Goal: Task Accomplishment & Management: Complete application form

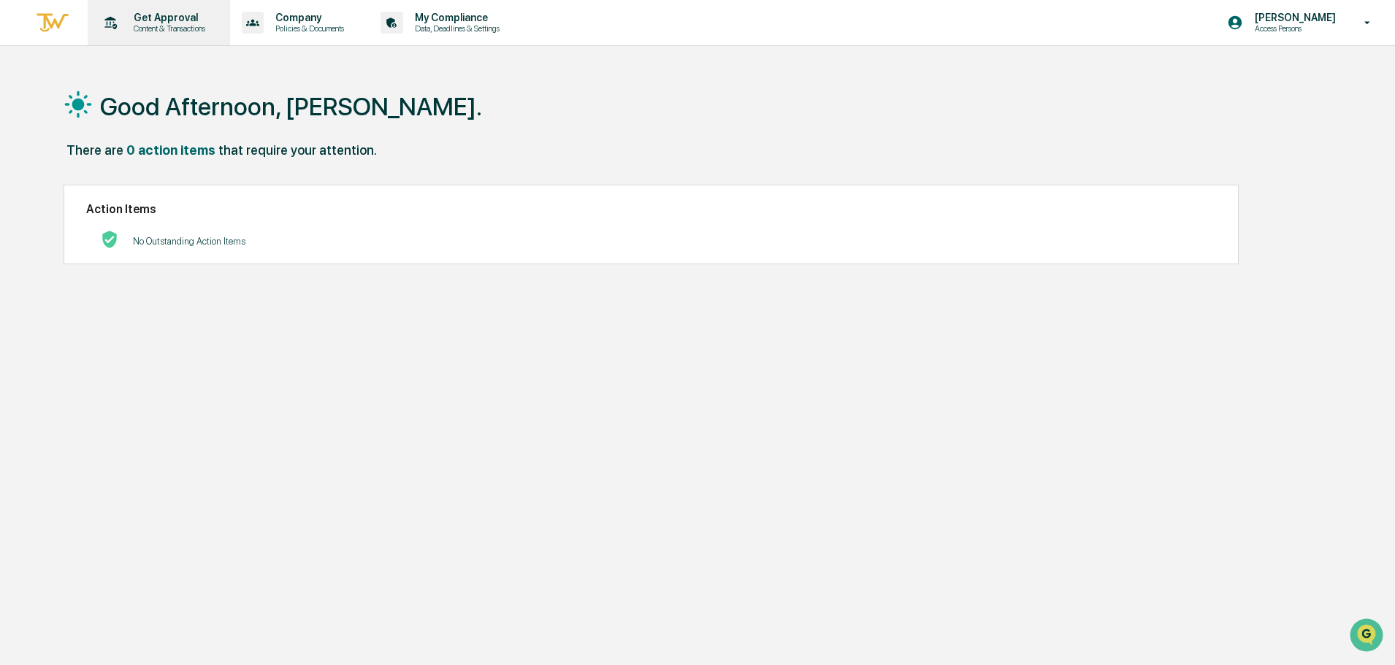
click at [144, 20] on p "Get Approval" at bounding box center [167, 18] width 91 height 12
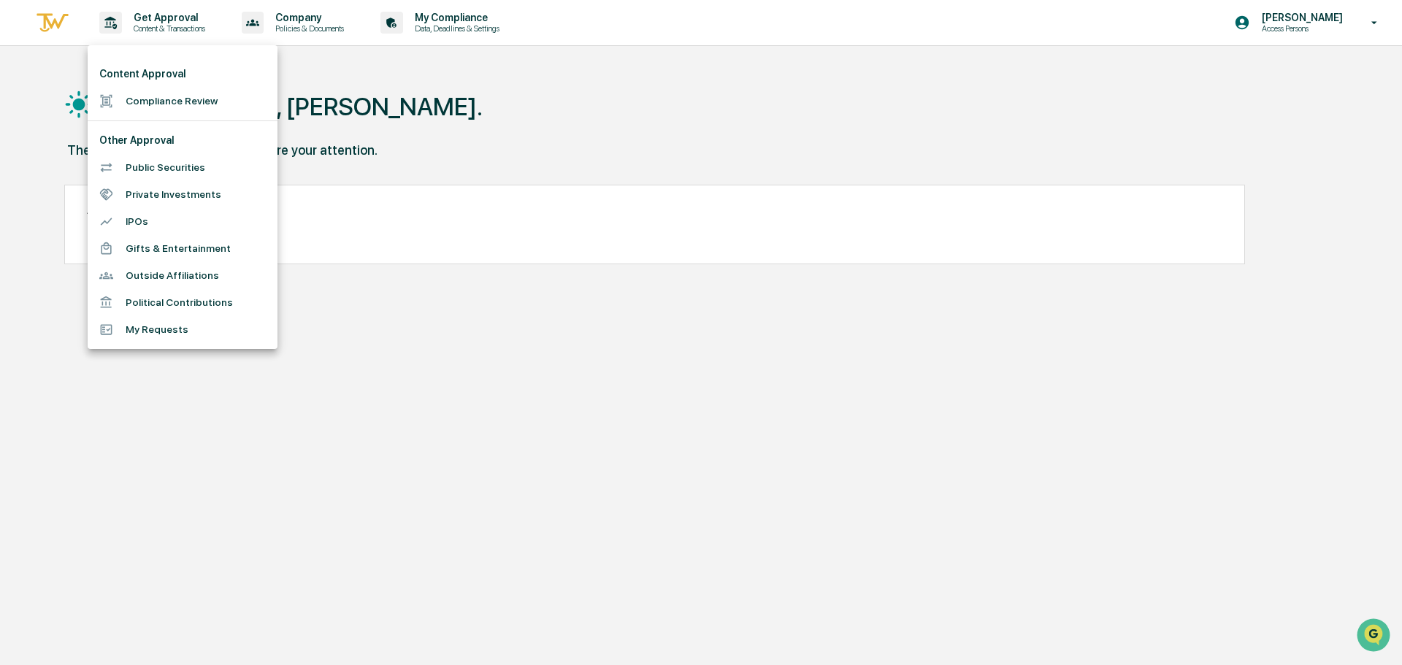
click at [163, 107] on li "Compliance Review" at bounding box center [183, 101] width 190 height 27
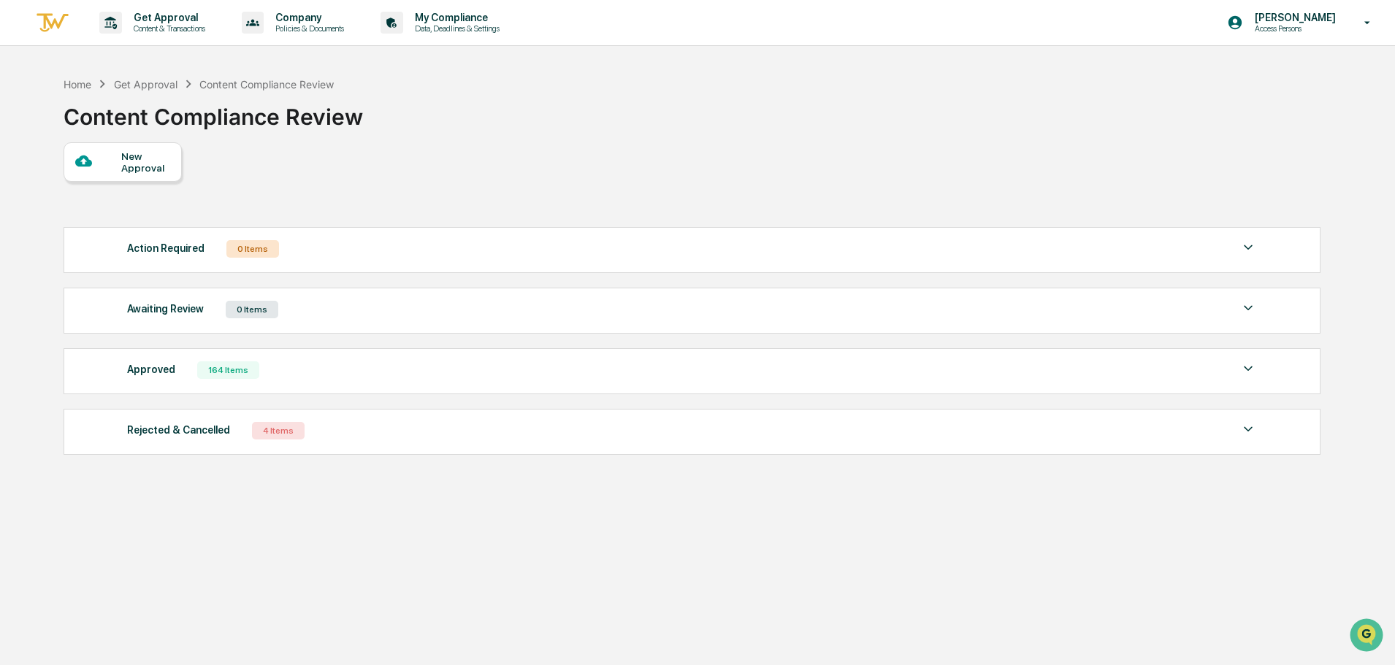
click at [135, 150] on div "New Approval" at bounding box center [145, 161] width 49 height 23
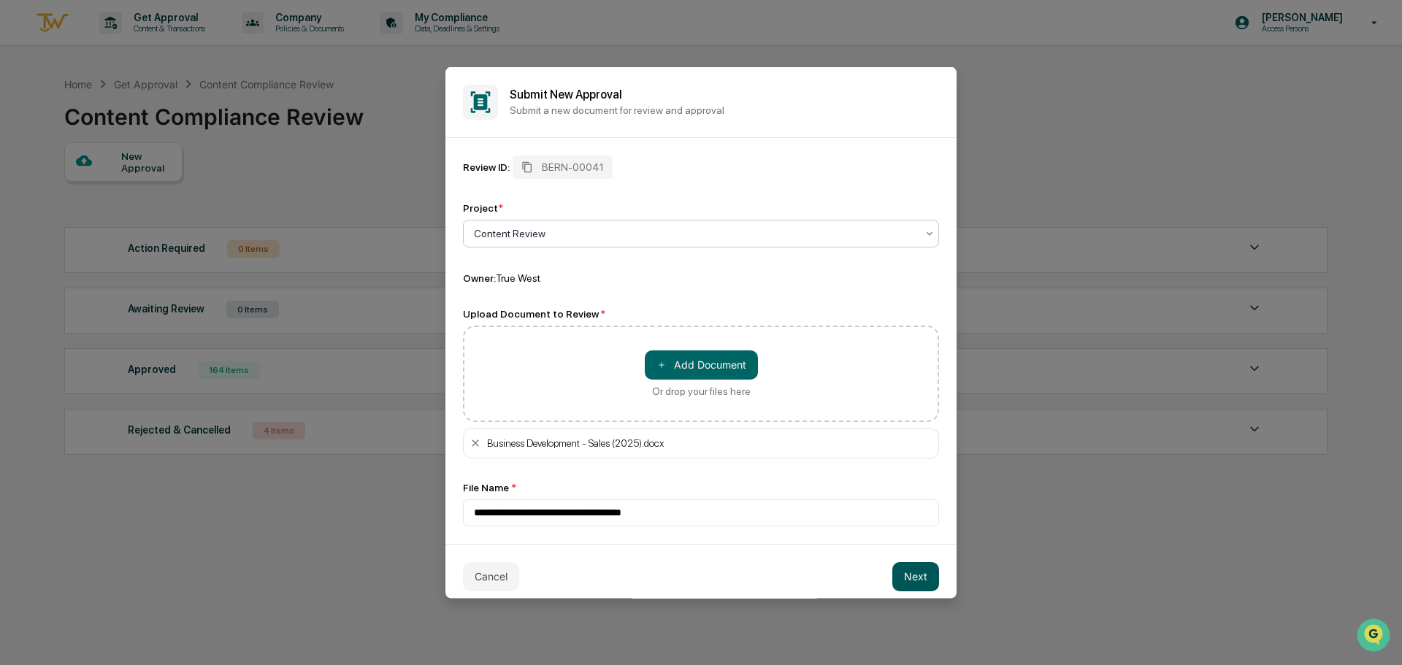
click at [920, 578] on button "Next" at bounding box center [916, 576] width 47 height 29
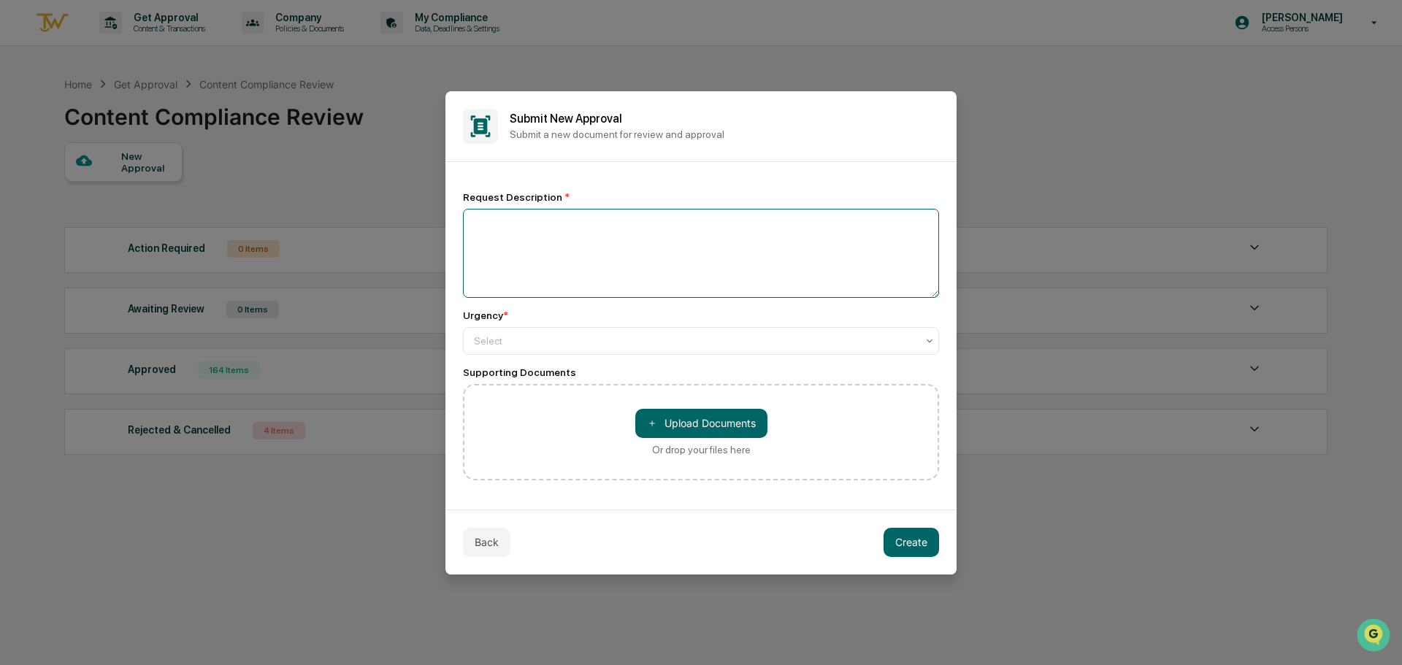
click at [532, 232] on textarea at bounding box center [701, 253] width 476 height 89
type textarea "**********"
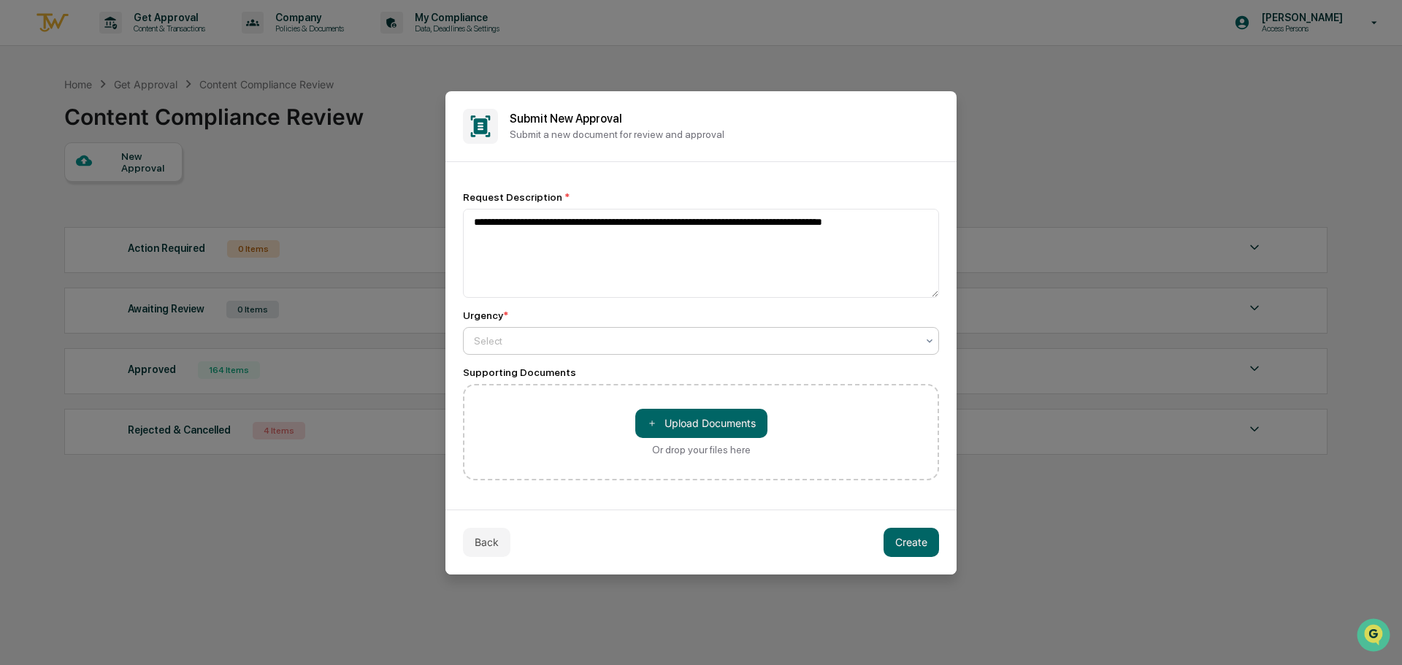
click at [537, 349] on div "Select" at bounding box center [695, 341] width 457 height 20
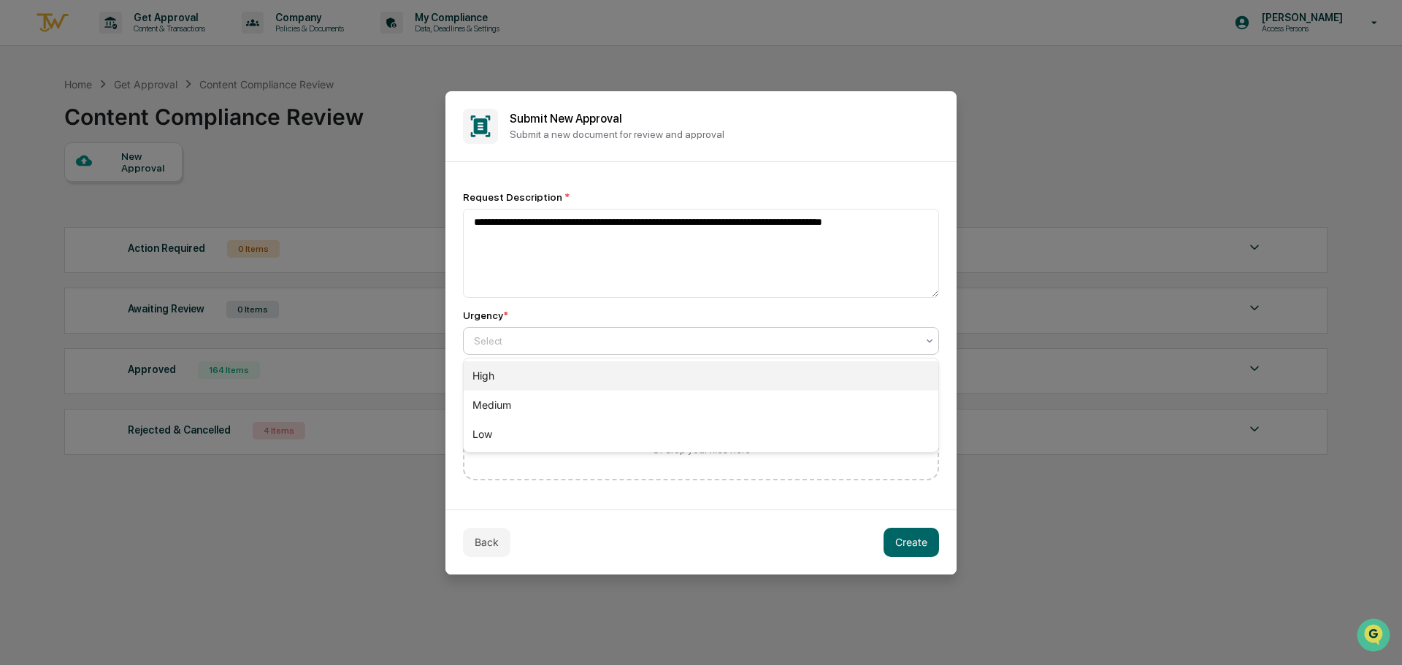
click at [511, 377] on div "High" at bounding box center [701, 376] width 475 height 29
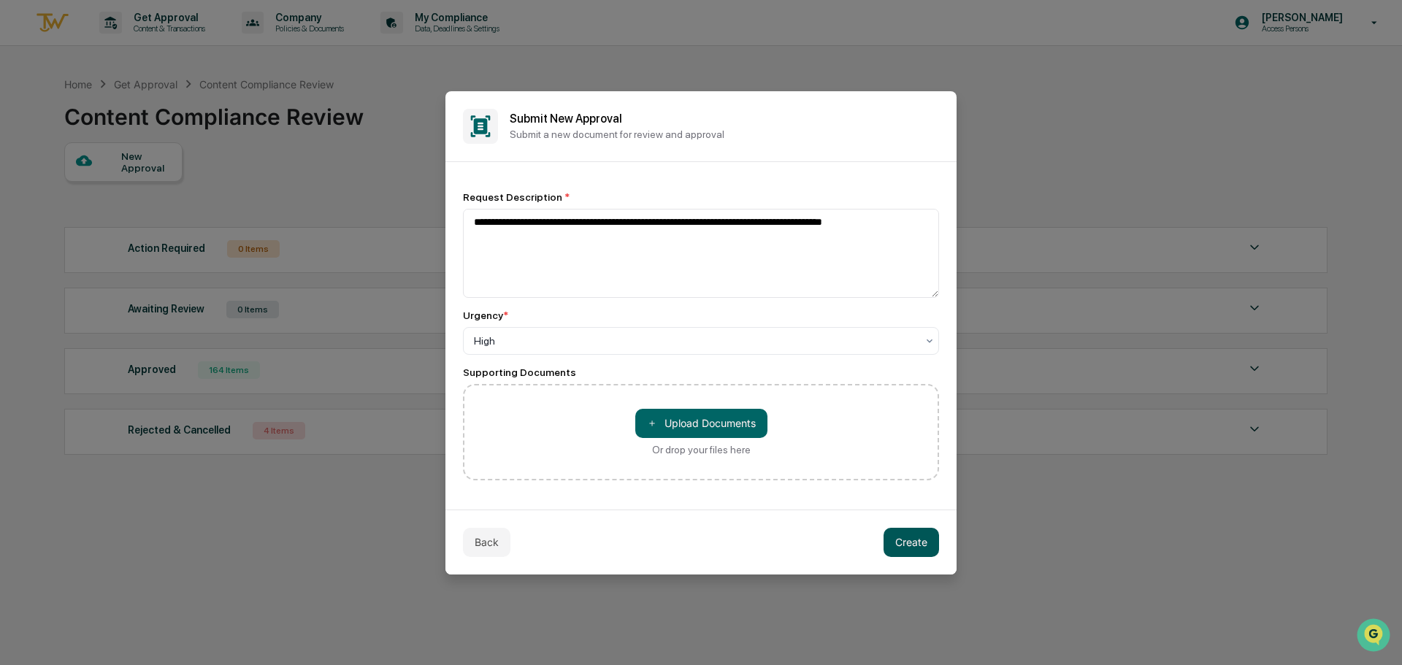
click at [913, 549] on button "Create" at bounding box center [912, 542] width 56 height 29
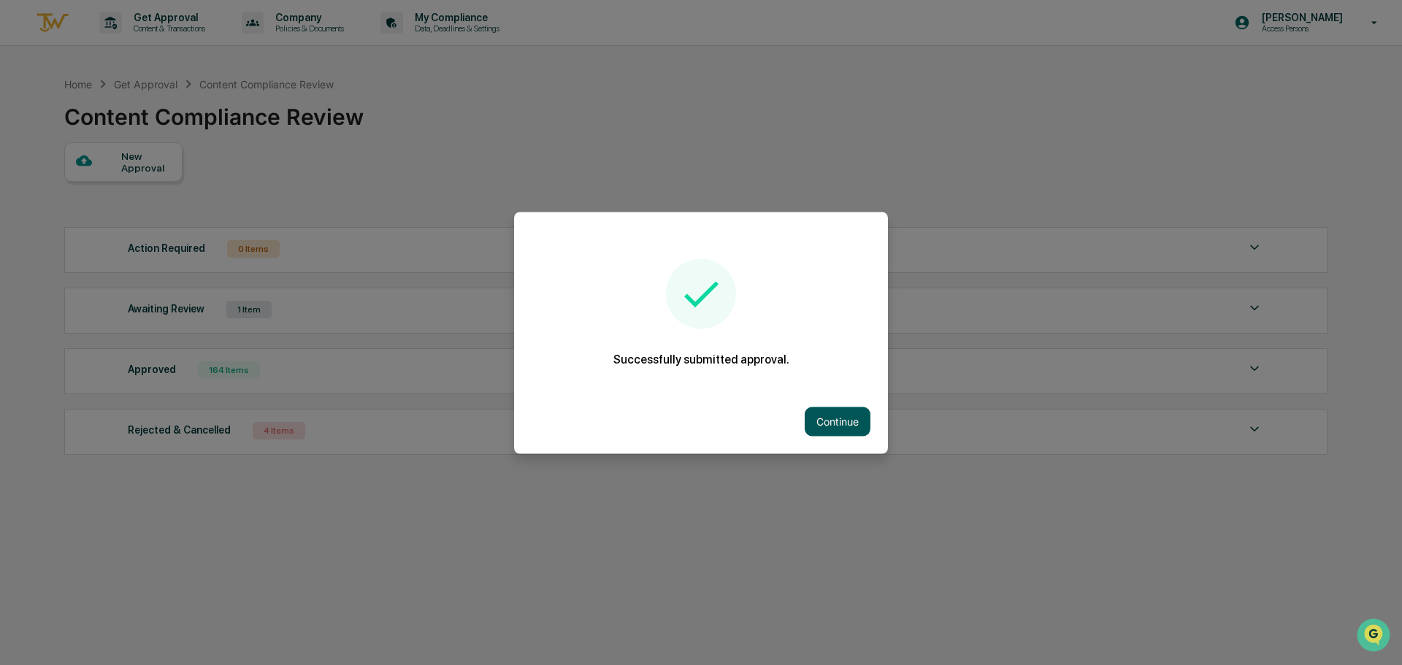
click at [817, 410] on button "Continue" at bounding box center [838, 421] width 66 height 29
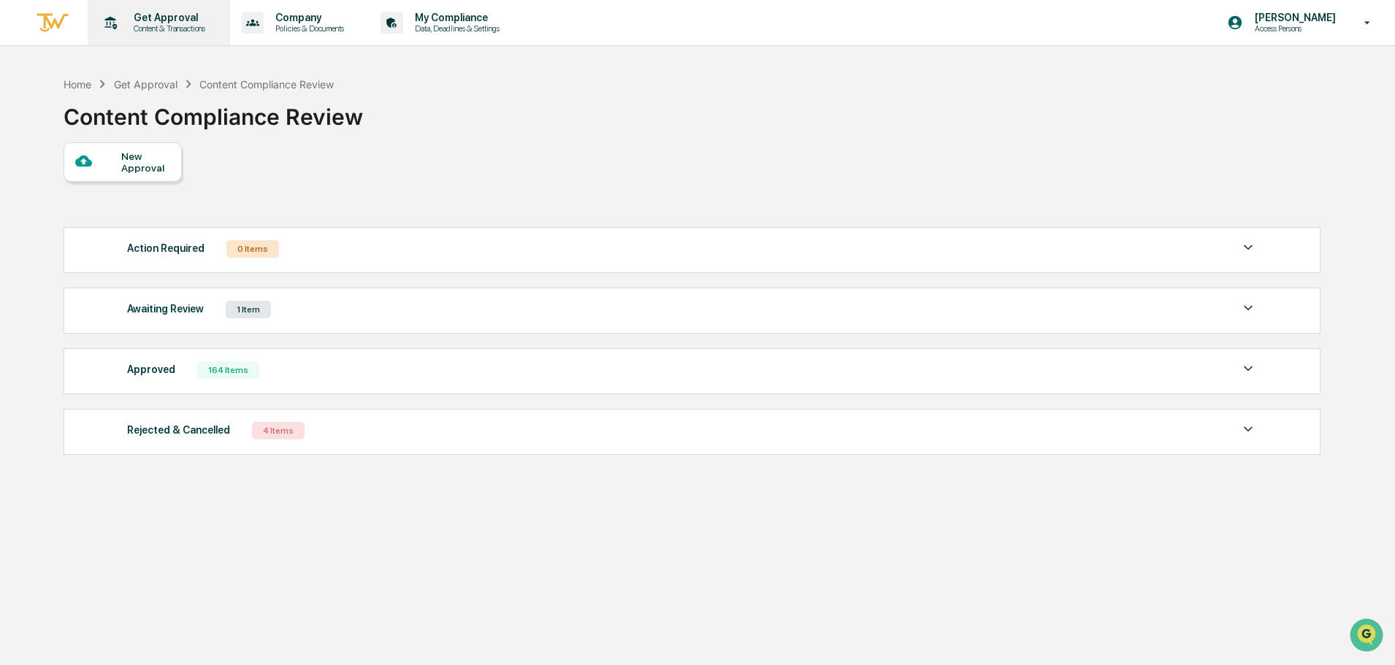
click at [164, 27] on p "Content & Transactions" at bounding box center [167, 28] width 91 height 10
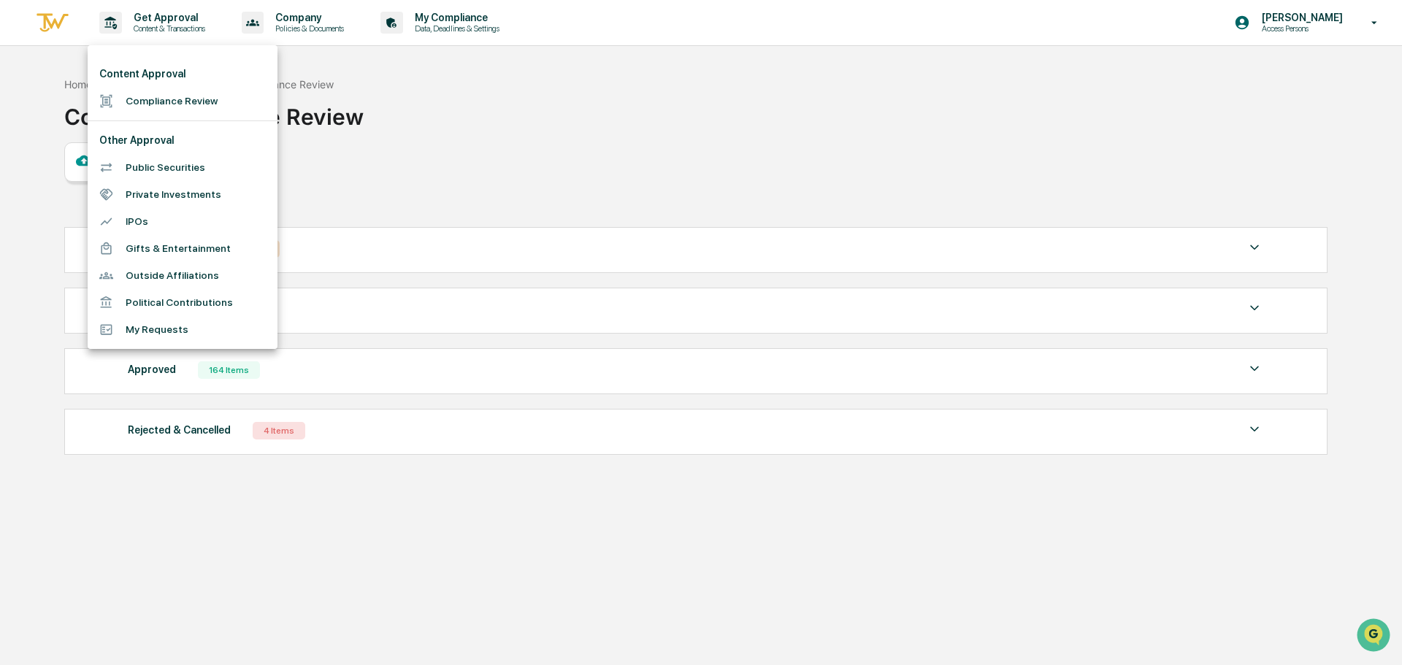
click at [135, 100] on li "Compliance Review" at bounding box center [183, 101] width 190 height 27
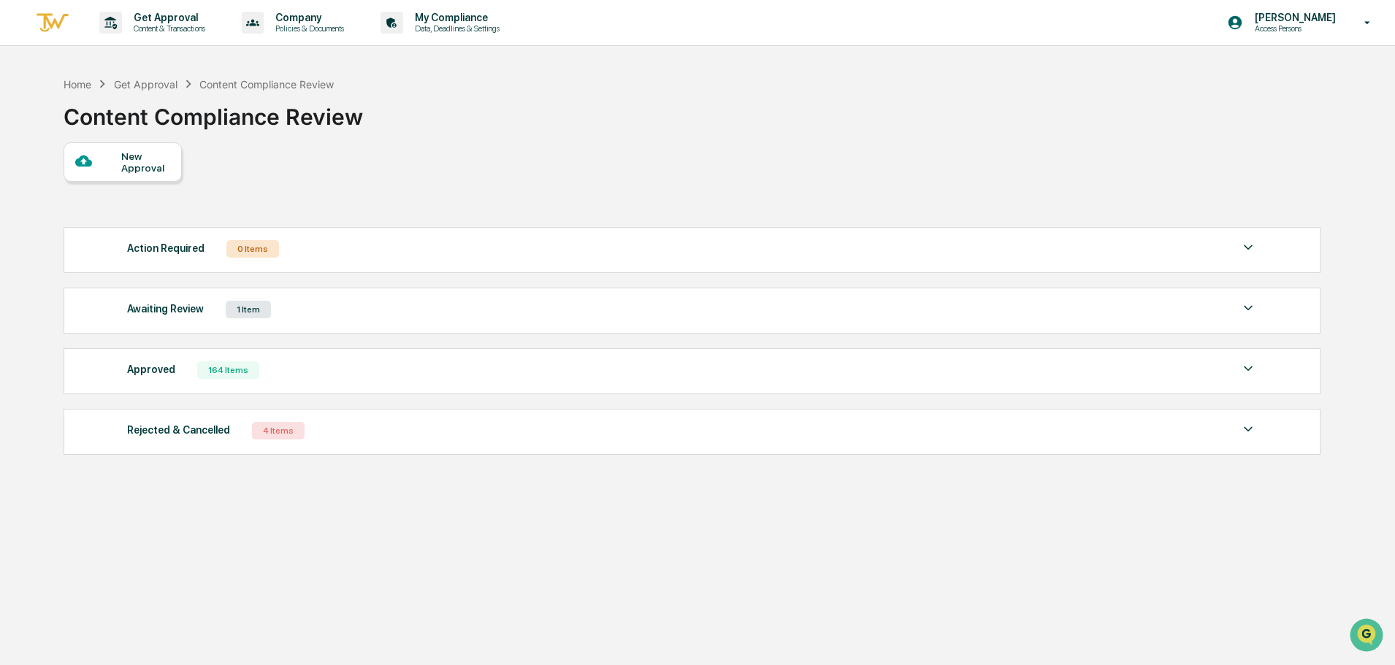
click at [159, 303] on div "Awaiting Review" at bounding box center [165, 308] width 77 height 19
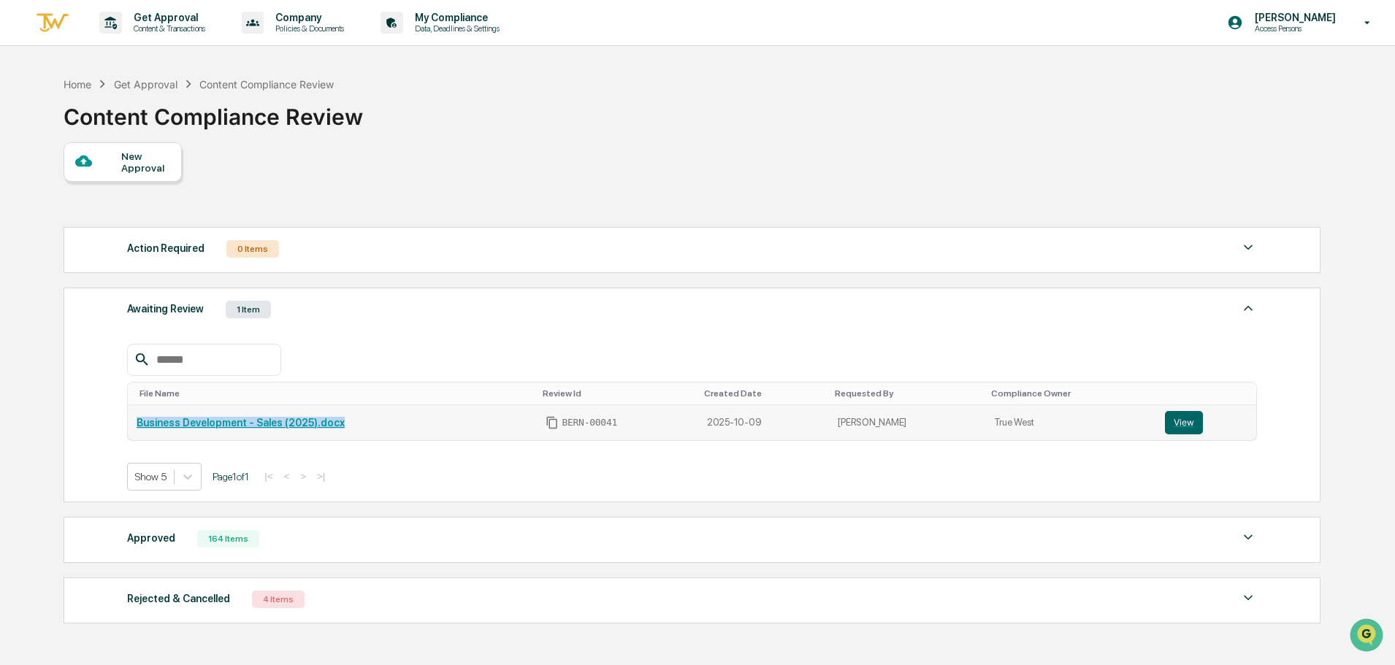
drag, startPoint x: 351, startPoint y: 424, endPoint x: 138, endPoint y: 428, distance: 213.3
click at [138, 428] on div "Business Development - Sales (2025).docx" at bounding box center [333, 423] width 392 height 12
copy link "Business Development - Sales (2025).docx"
